Goal: Task Accomplishment & Management: Manage account settings

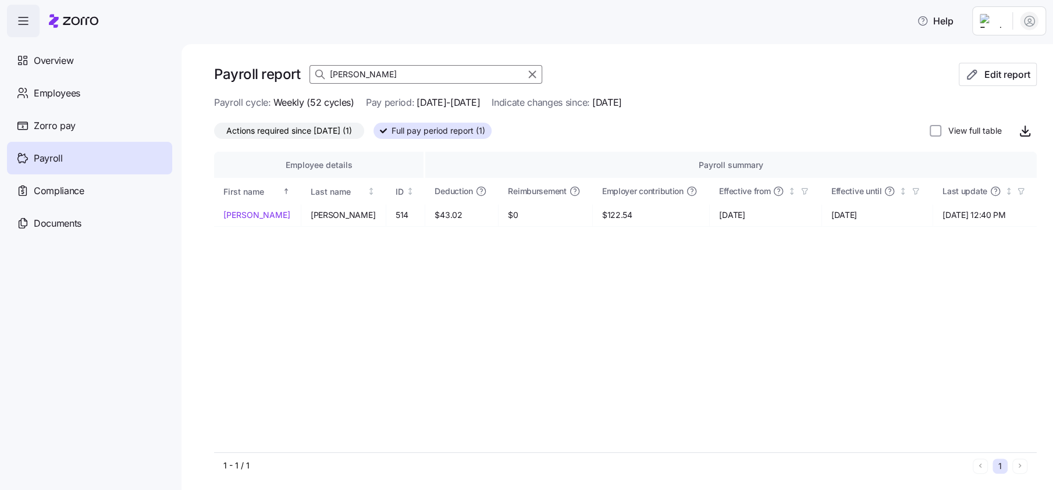
click at [368, 76] on input "[PERSON_NAME]" at bounding box center [425, 74] width 233 height 19
click at [69, 88] on span "Employees" at bounding box center [57, 93] width 47 height 15
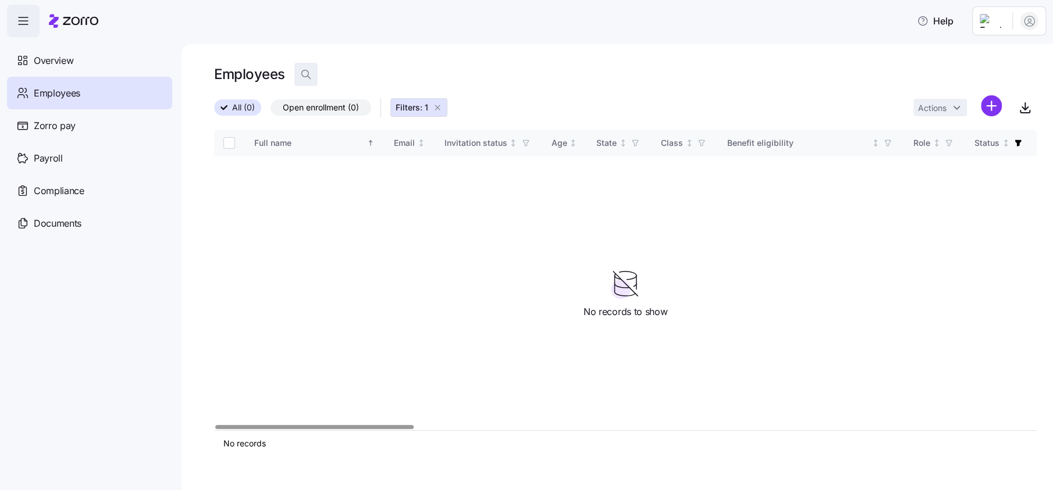
click at [308, 76] on icon "button" at bounding box center [306, 75] width 12 height 12
type input "cardo"
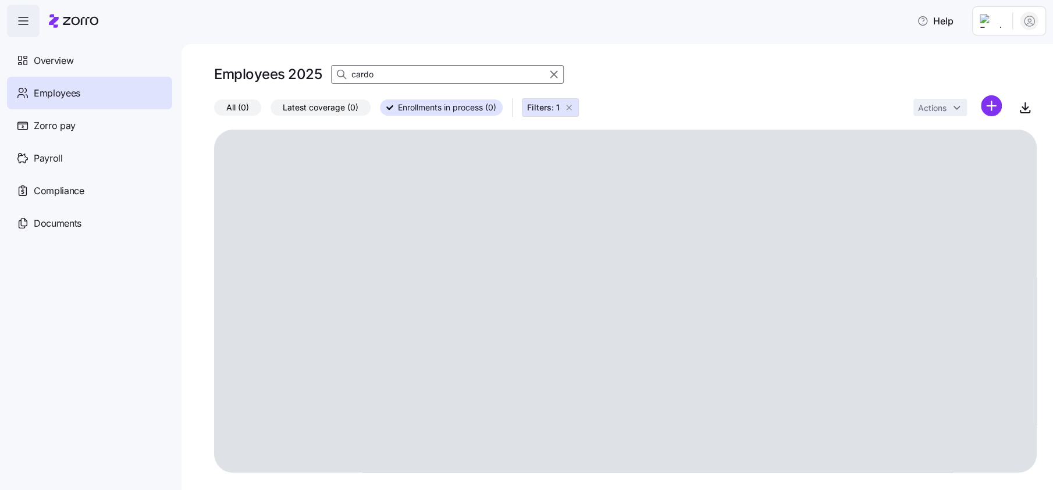
click at [234, 110] on span "All (0)" at bounding box center [237, 107] width 23 height 15
click at [214, 111] on input "All (0)" at bounding box center [214, 111] width 0 height 0
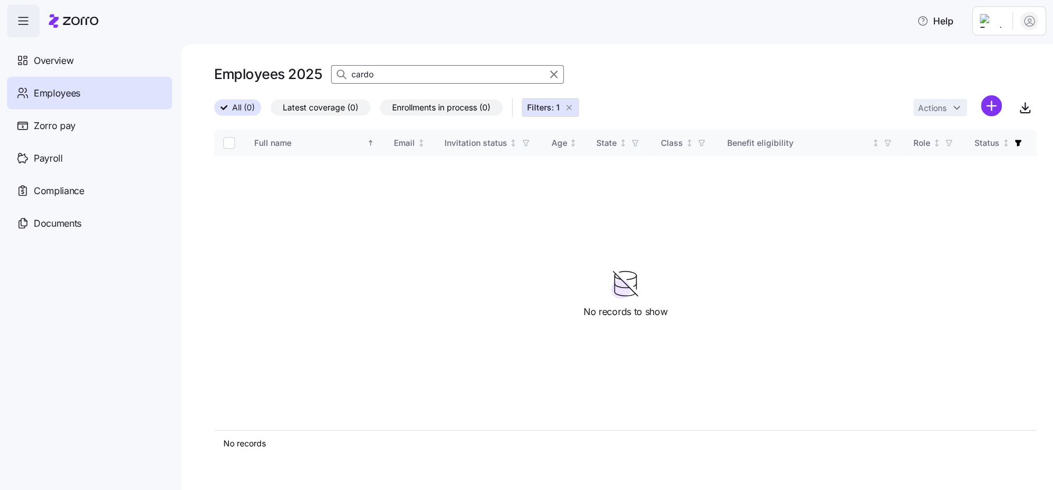
click at [572, 107] on icon "button" at bounding box center [568, 107] width 9 height 9
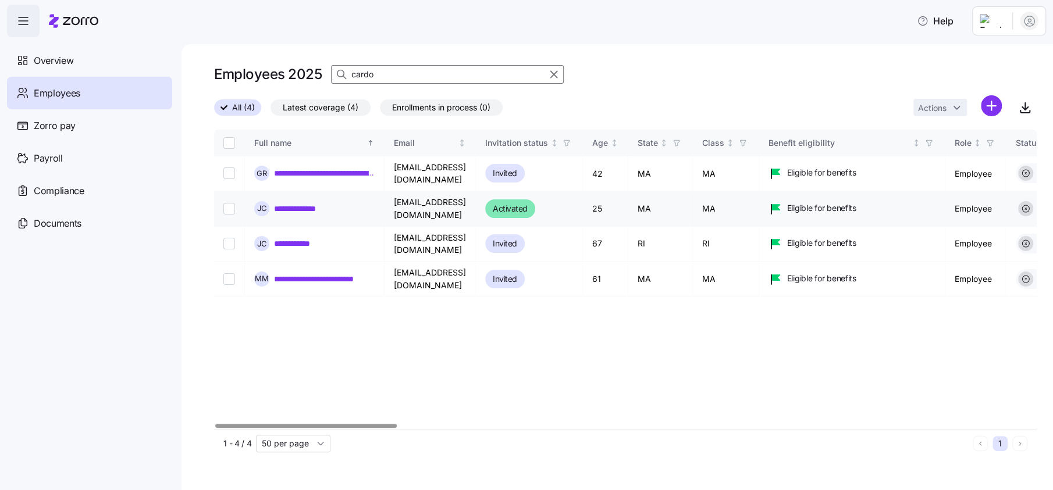
click at [305, 203] on link "**********" at bounding box center [309, 209] width 70 height 12
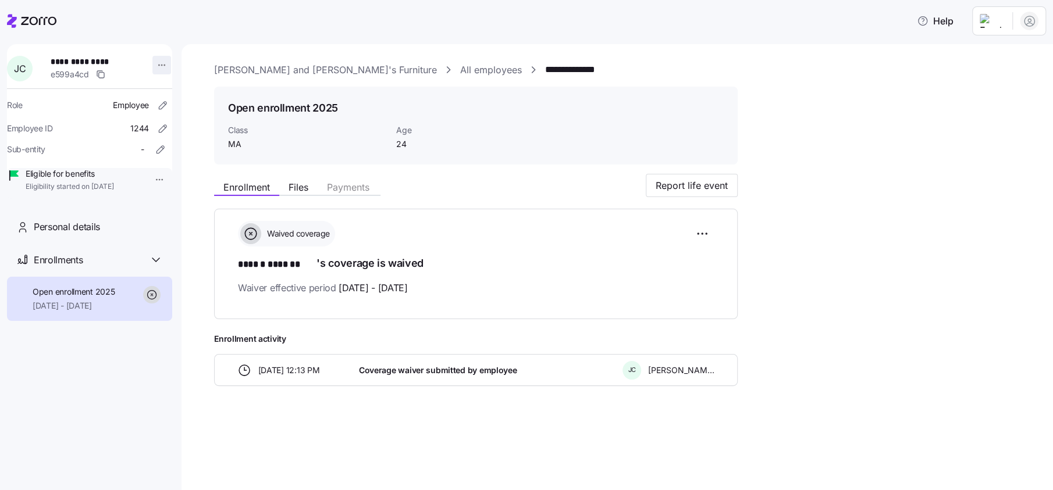
click at [153, 67] on html "**********" at bounding box center [526, 241] width 1053 height 483
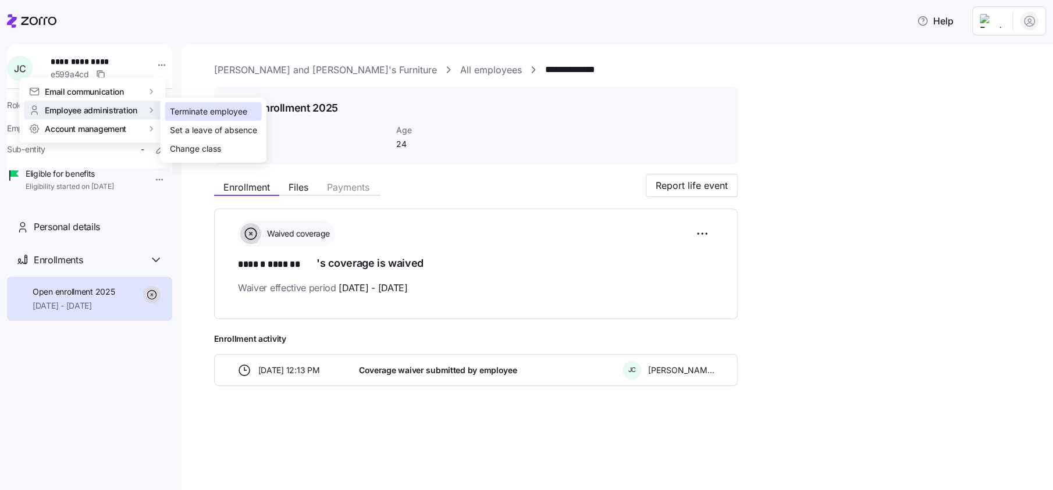
click at [199, 111] on div "Terminate employee" at bounding box center [208, 111] width 77 height 13
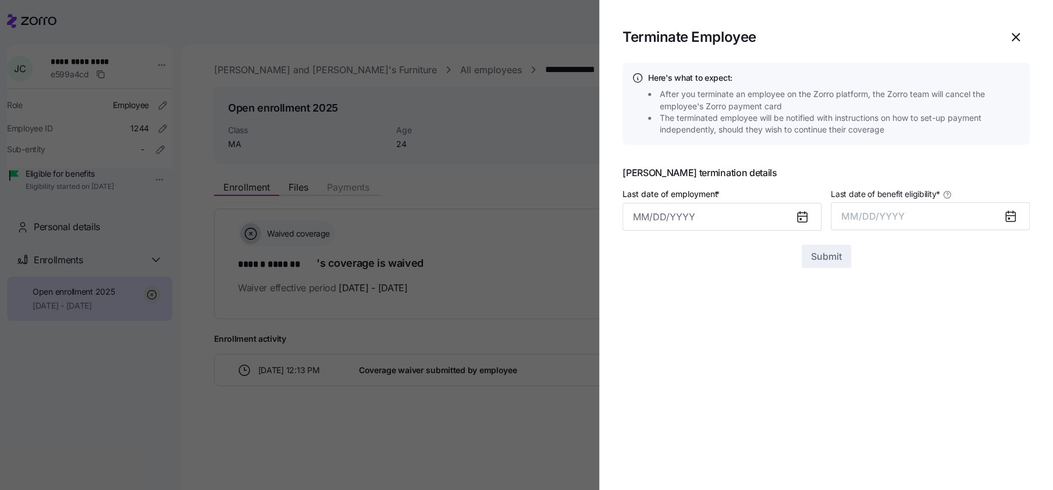
click at [798, 218] on icon at bounding box center [802, 217] width 9 height 9
click at [660, 220] on input "Last date of employment *" at bounding box center [721, 217] width 199 height 28
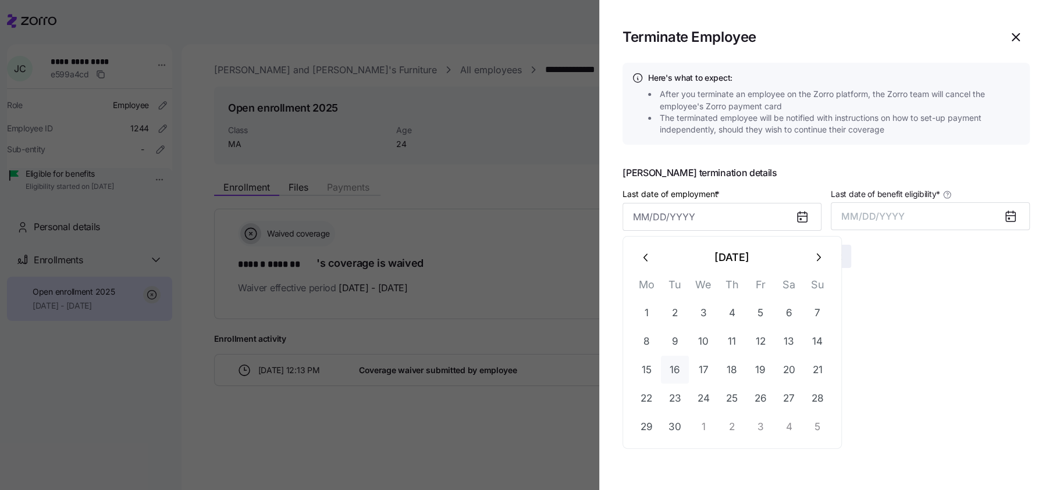
click at [678, 371] on button "16" at bounding box center [675, 370] width 28 height 28
type input "September 16, 2025"
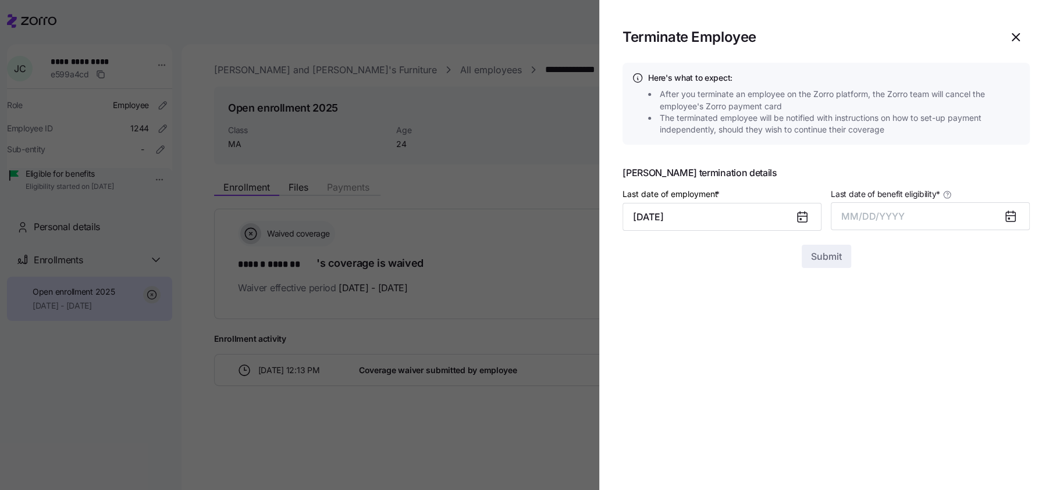
click at [1013, 215] on icon at bounding box center [1010, 216] width 9 height 9
click at [849, 211] on span "MM/DD/YYYY" at bounding box center [872, 217] width 63 height 12
click at [1002, 350] on button "Sep" at bounding box center [1007, 347] width 66 height 28
click at [817, 262] on span "Submit" at bounding box center [826, 257] width 31 height 14
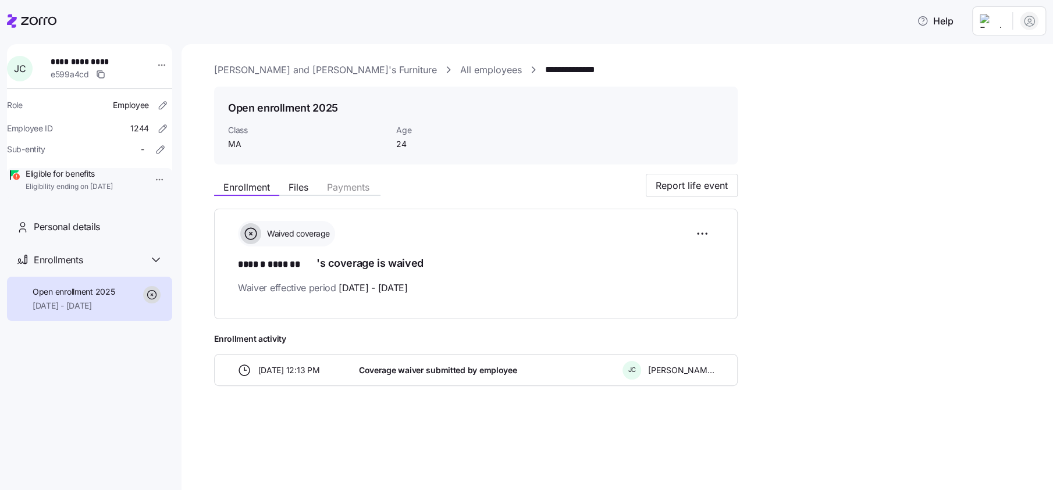
click at [995, 26] on html "**********" at bounding box center [526, 241] width 1053 height 483
click at [993, 87] on div "Log out" at bounding box center [982, 89] width 45 height 13
